Goal: Information Seeking & Learning: Learn about a topic

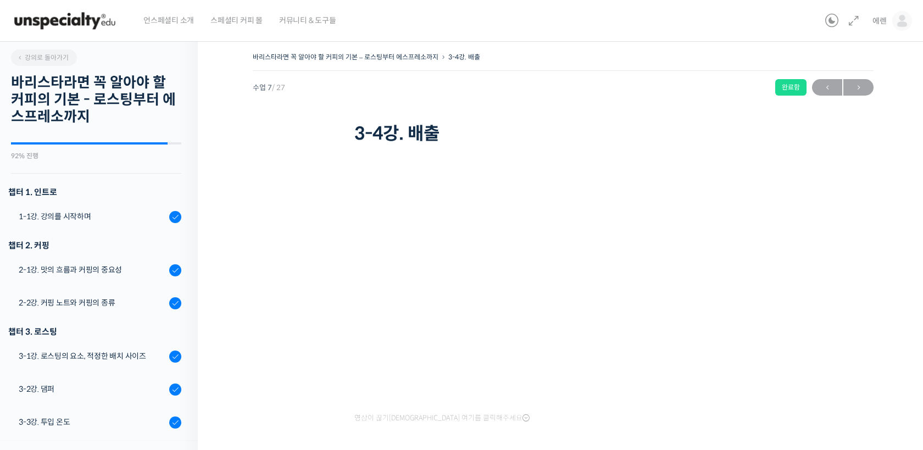
scroll to position [398, 0]
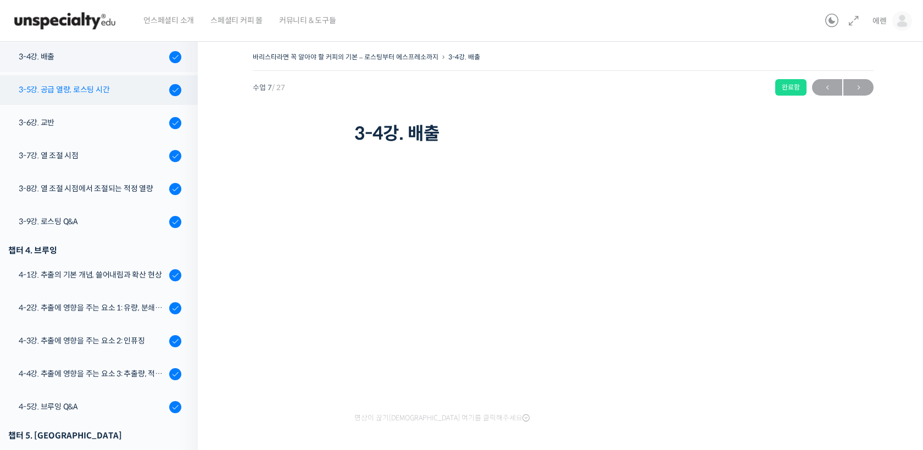
click at [124, 82] on link "3-5강. 공급 열량, 로스팅 시간" at bounding box center [96, 90] width 203 height 30
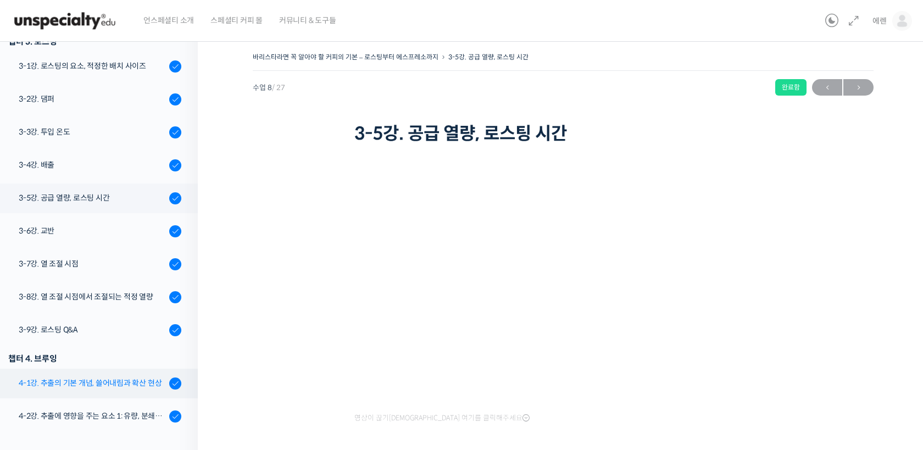
scroll to position [292, 0]
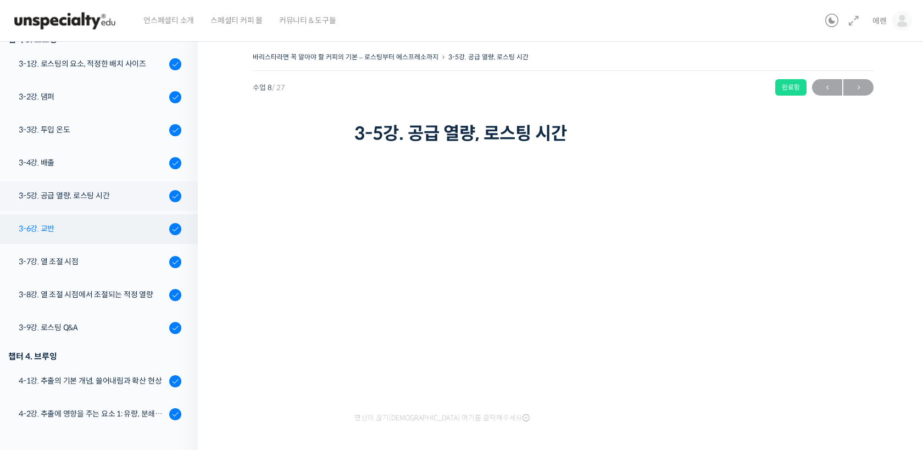
click at [121, 231] on div "3-6강. 교반" at bounding box center [92, 228] width 147 height 12
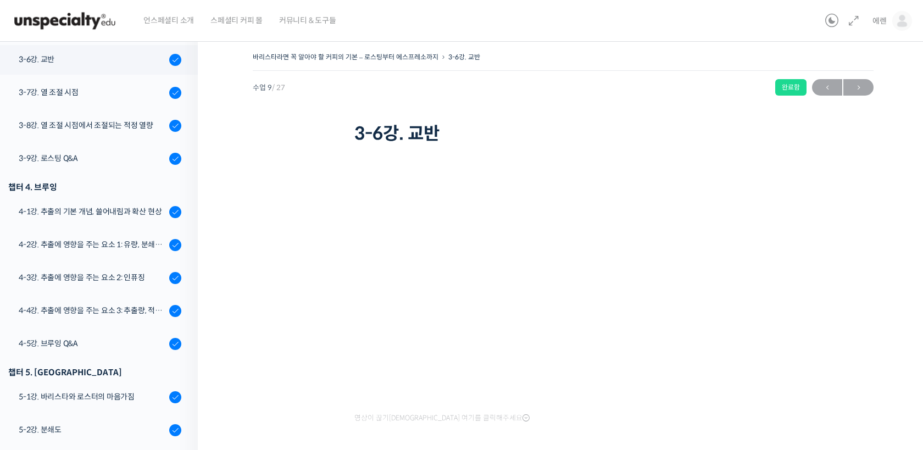
scroll to position [464, 0]
